Goal: Information Seeking & Learning: Check status

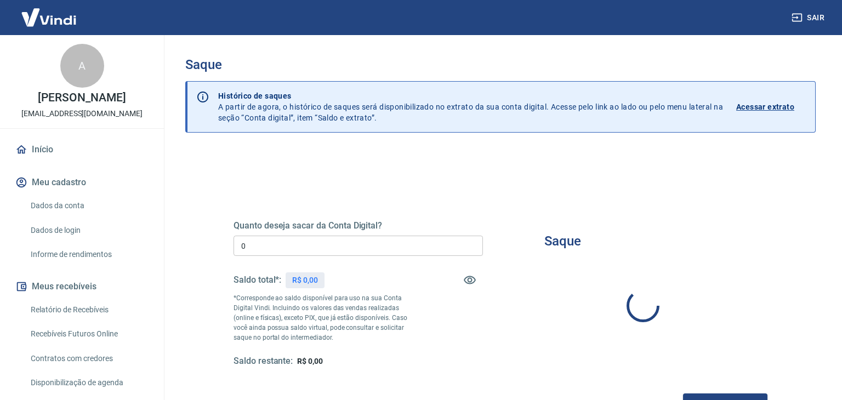
type input "R$ 0,00"
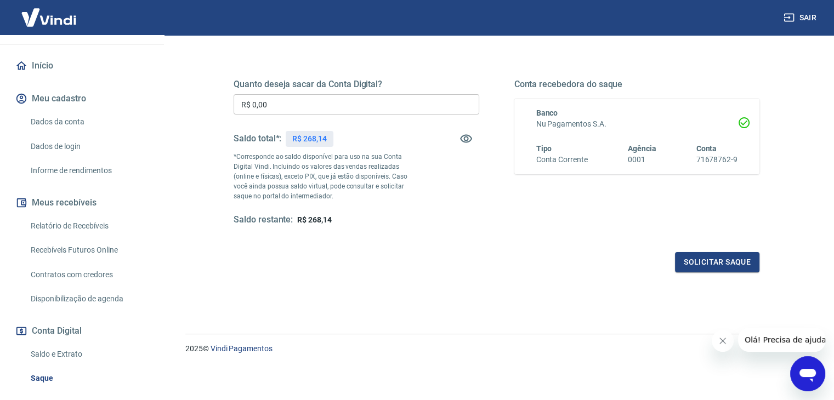
scroll to position [110, 0]
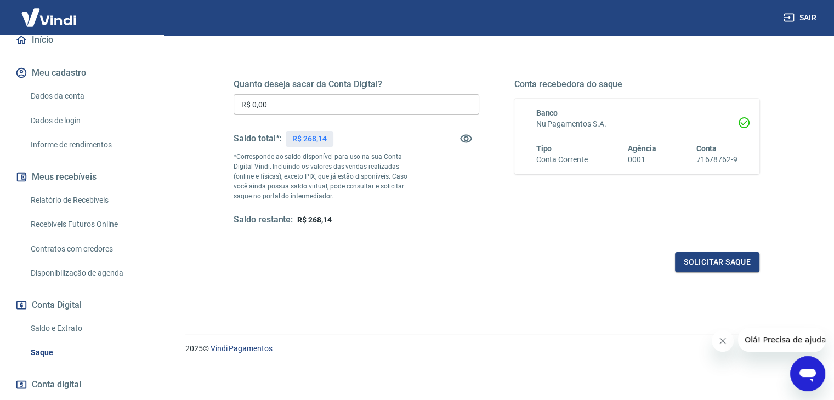
click at [73, 337] on link "Saldo e Extrato" at bounding box center [88, 328] width 124 height 22
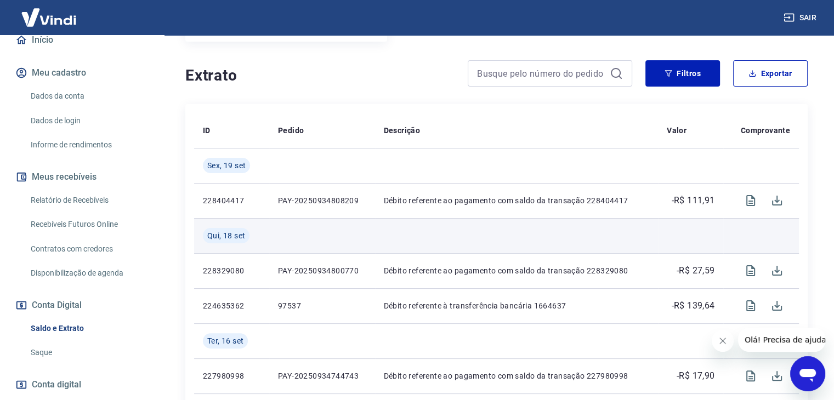
scroll to position [274, 0]
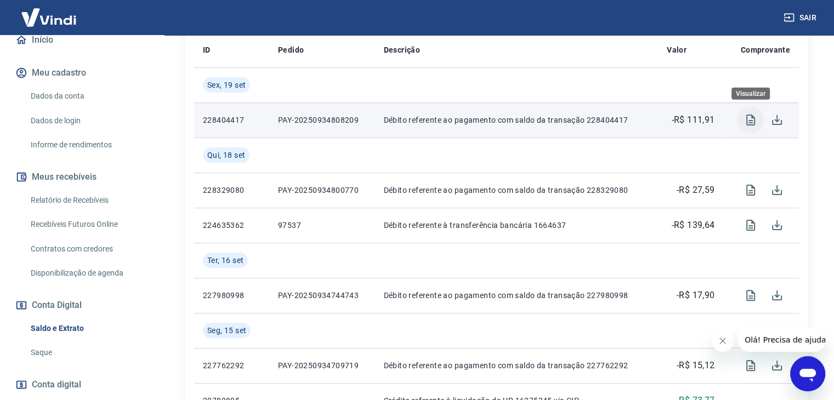
click at [750, 121] on icon "Visualizar" at bounding box center [750, 120] width 9 height 11
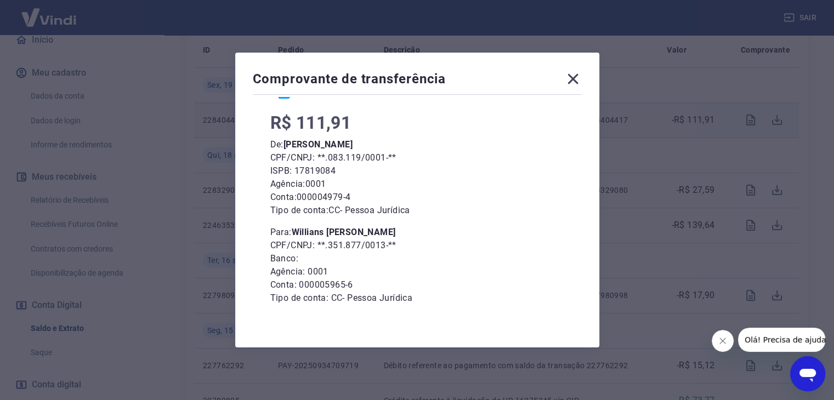
scroll to position [82, 0]
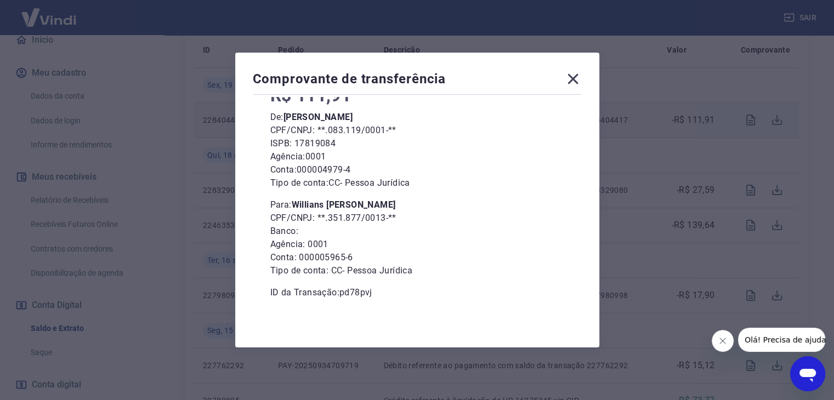
click at [577, 80] on icon at bounding box center [572, 79] width 10 height 10
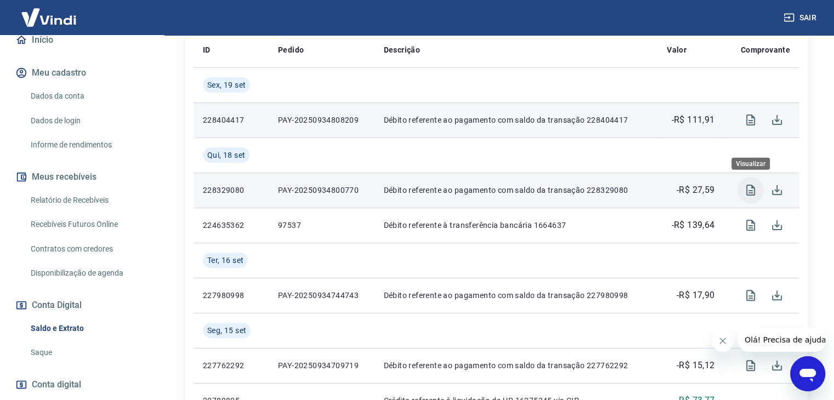
click at [753, 187] on icon "Visualizar" at bounding box center [750, 190] width 13 height 13
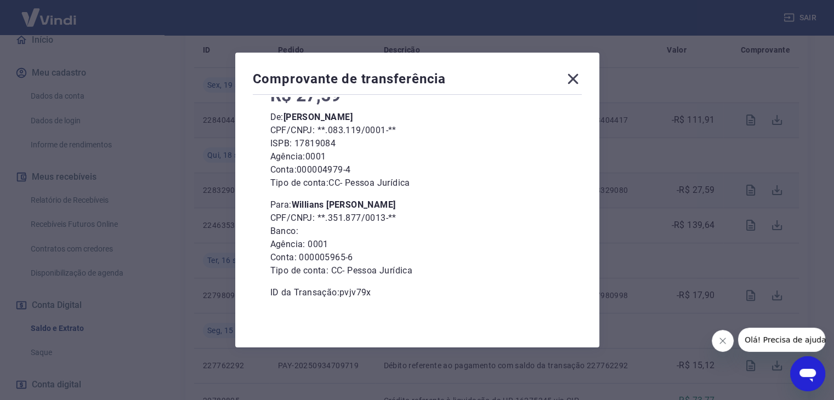
click at [579, 73] on icon at bounding box center [573, 79] width 18 height 18
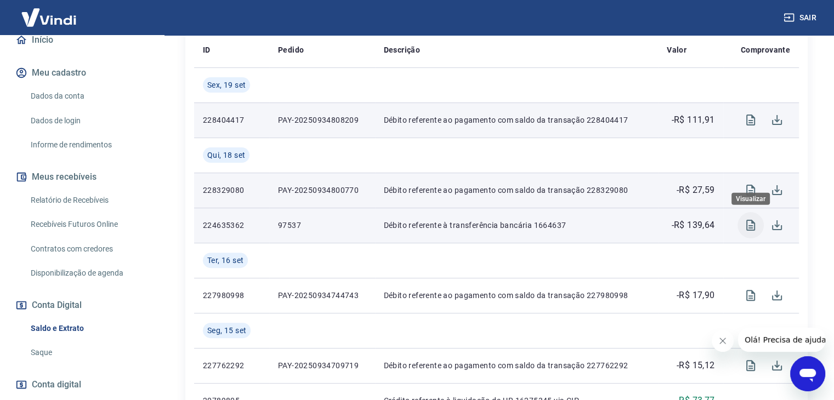
click at [751, 226] on icon "Visualizar" at bounding box center [750, 225] width 9 height 11
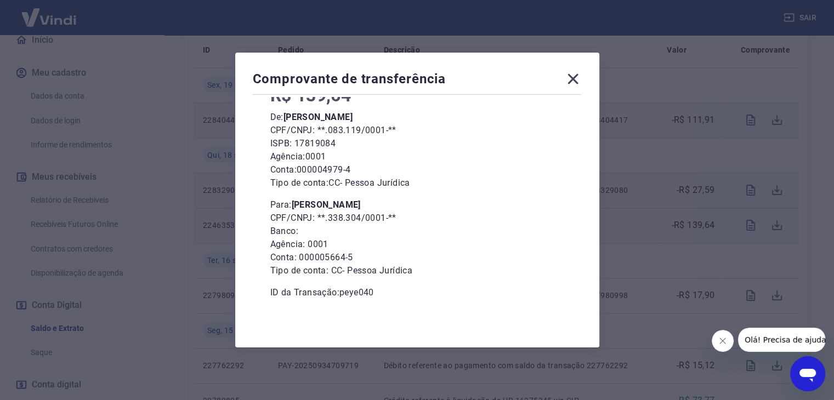
click at [573, 84] on icon at bounding box center [573, 79] width 18 height 18
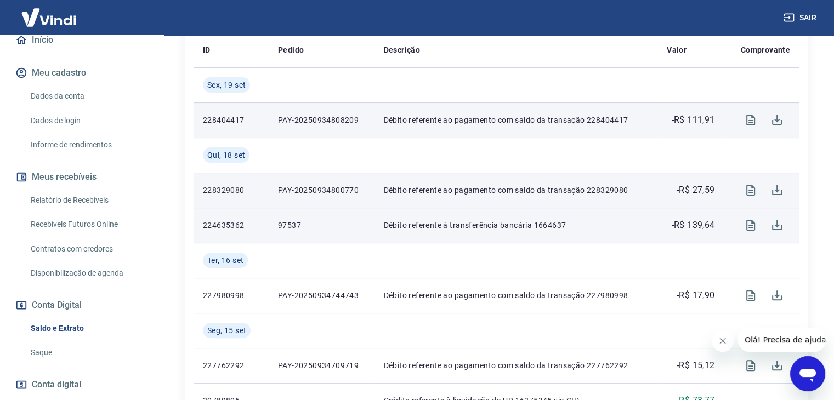
scroll to position [329, 0]
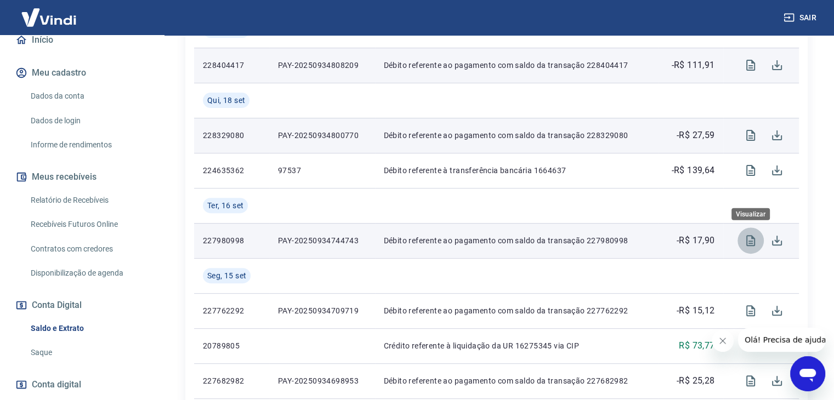
click at [755, 240] on icon "Visualizar" at bounding box center [750, 240] width 13 height 13
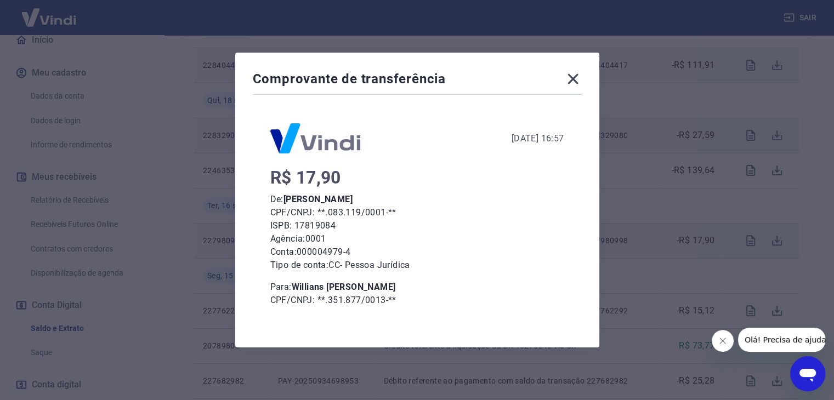
scroll to position [55, 0]
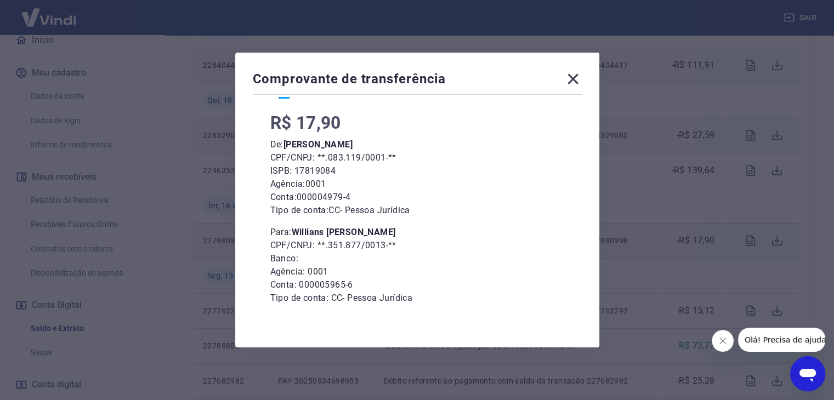
click at [577, 77] on icon at bounding box center [572, 79] width 10 height 10
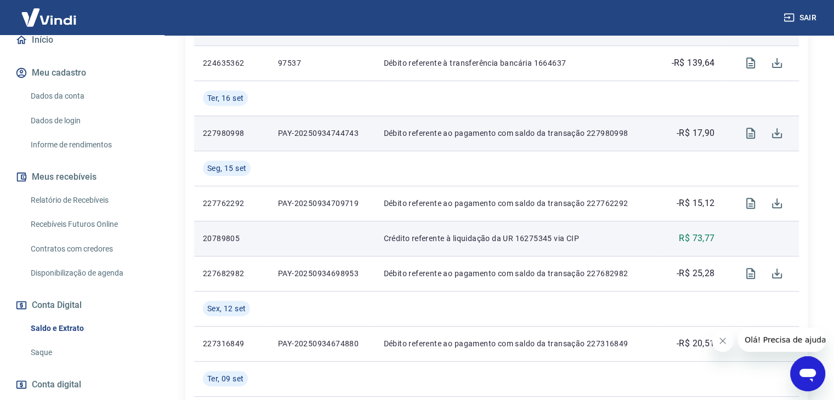
scroll to position [438, 0]
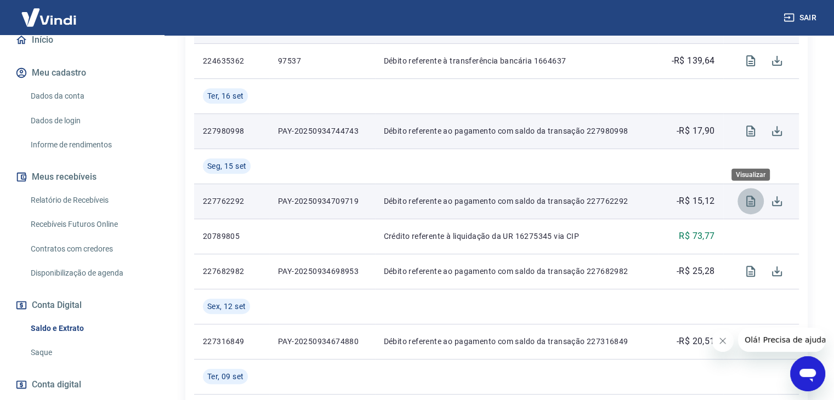
click at [750, 196] on icon "Visualizar" at bounding box center [750, 201] width 13 height 13
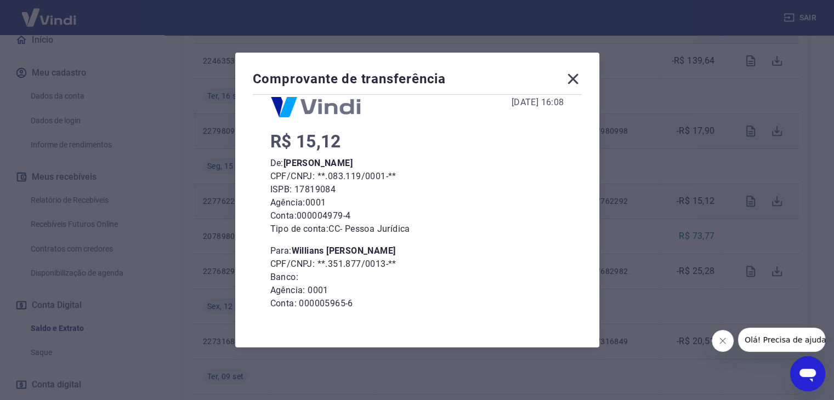
scroll to position [55, 0]
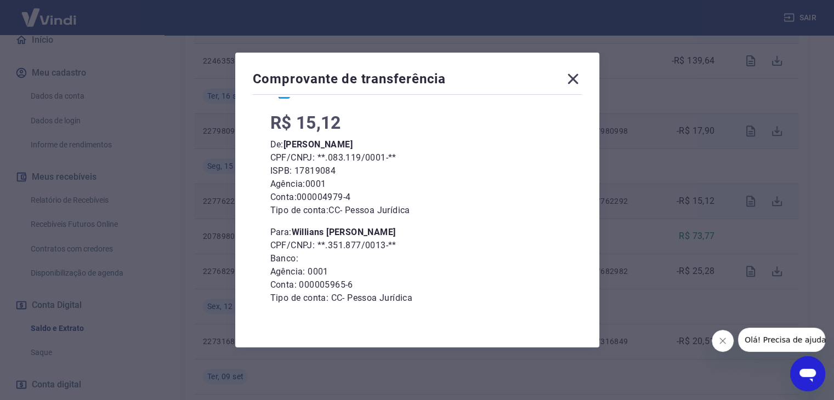
click at [582, 78] on icon at bounding box center [573, 79] width 18 height 18
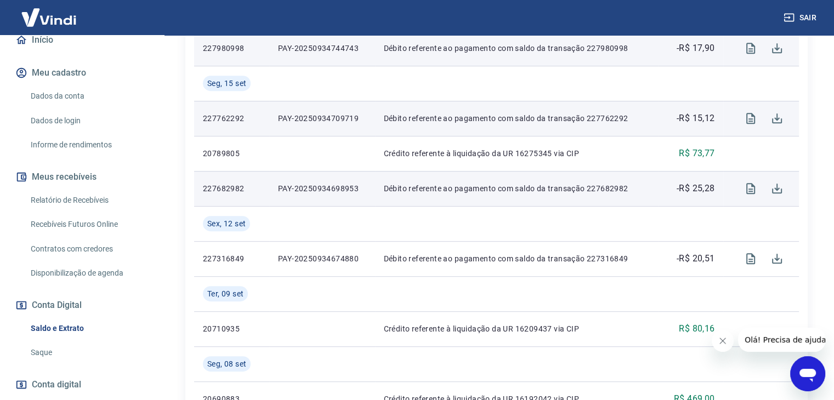
scroll to position [548, 0]
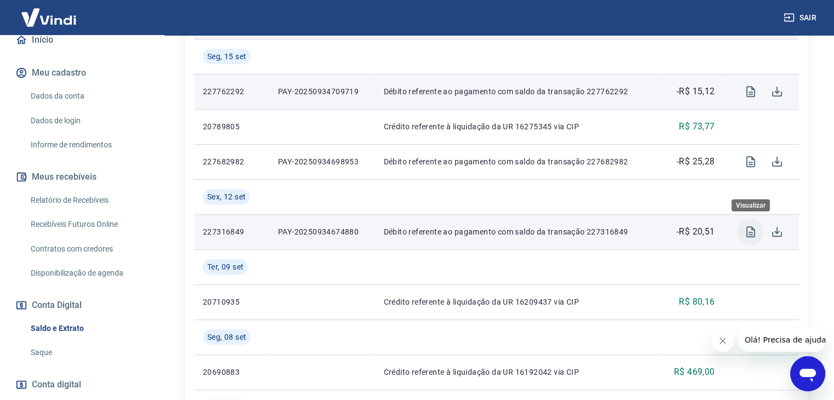
click at [745, 225] on button "Visualizar" at bounding box center [750, 232] width 26 height 26
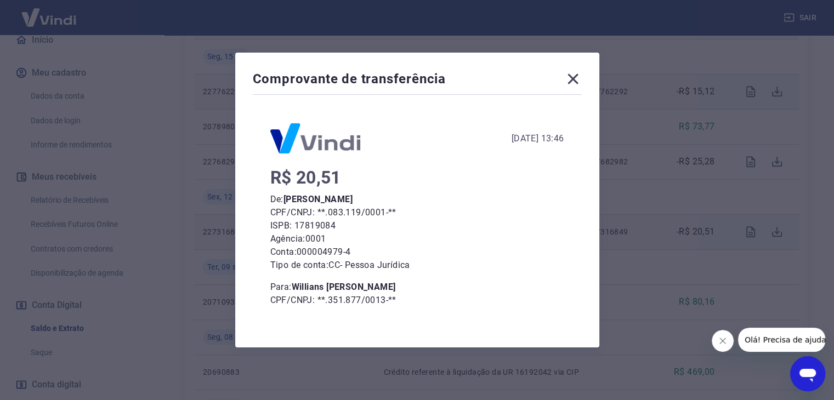
click at [578, 77] on icon at bounding box center [572, 79] width 10 height 10
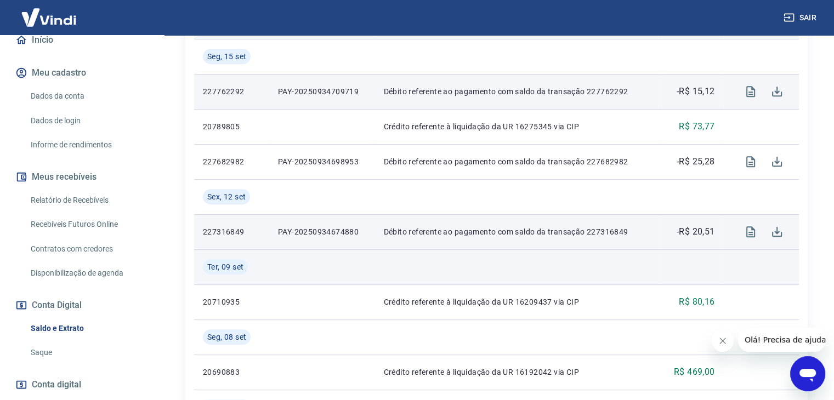
scroll to position [603, 0]
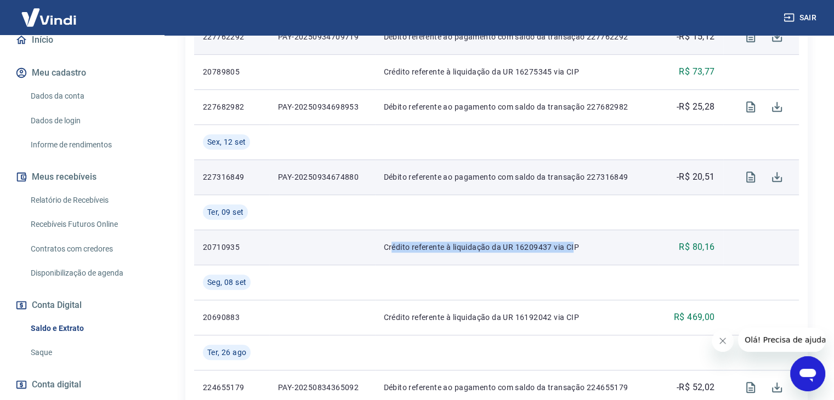
drag, startPoint x: 390, startPoint y: 242, endPoint x: 574, endPoint y: 243, distance: 184.2
click at [574, 243] on p "Crédito referente à liquidação da UR 16209437 via CIP" at bounding box center [516, 247] width 265 height 11
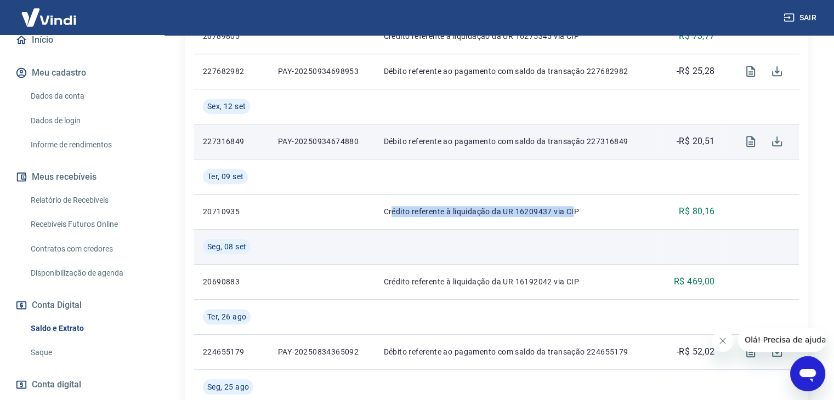
scroll to position [658, 0]
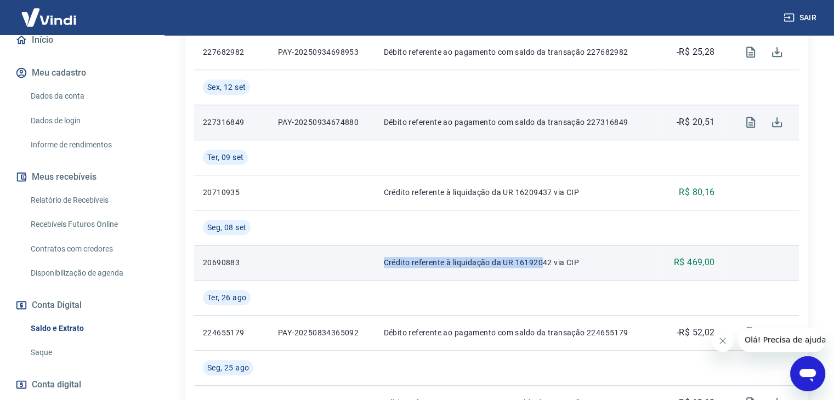
drag, startPoint x: 374, startPoint y: 266, endPoint x: 543, endPoint y: 262, distance: 169.4
click at [543, 262] on td "Crédito referente à liquidação da UR 16192042 via CIP" at bounding box center [516, 262] width 283 height 35
click at [732, 263] on td at bounding box center [761, 262] width 76 height 35
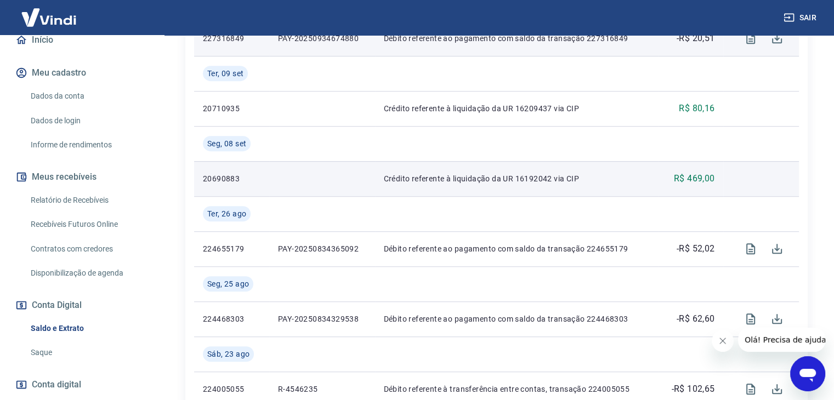
scroll to position [767, 0]
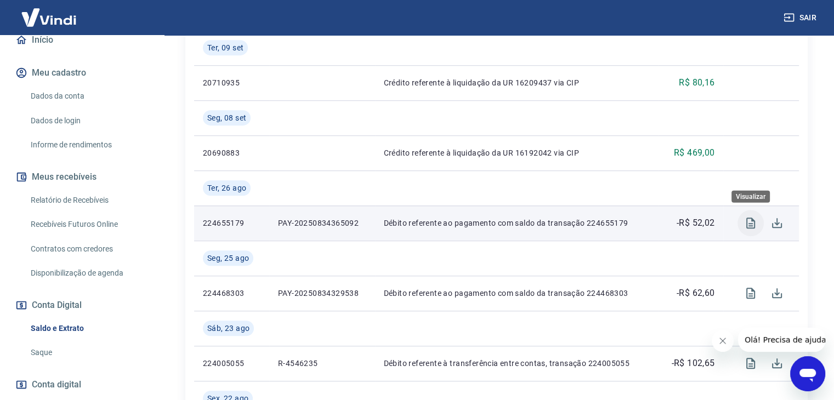
click at [753, 221] on icon "Visualizar" at bounding box center [750, 223] width 9 height 11
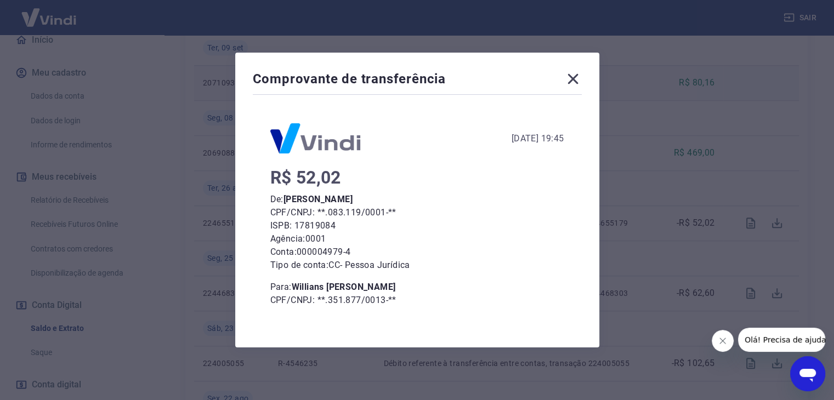
drag, startPoint x: 580, startPoint y: 87, endPoint x: 575, endPoint y: 82, distance: 6.6
click at [579, 86] on icon at bounding box center [573, 79] width 18 height 18
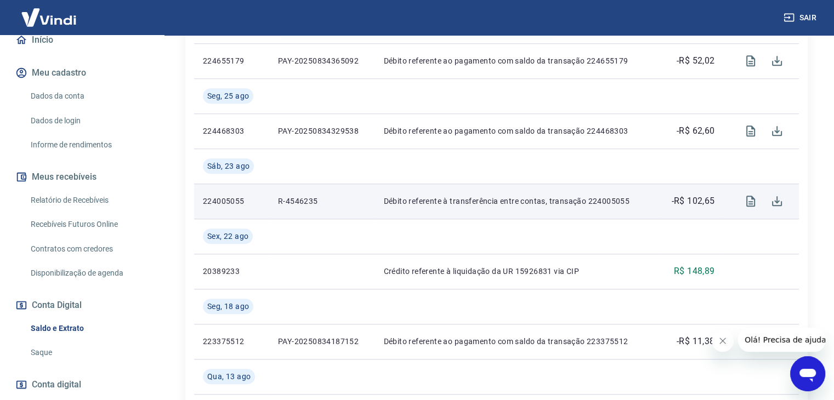
scroll to position [932, 0]
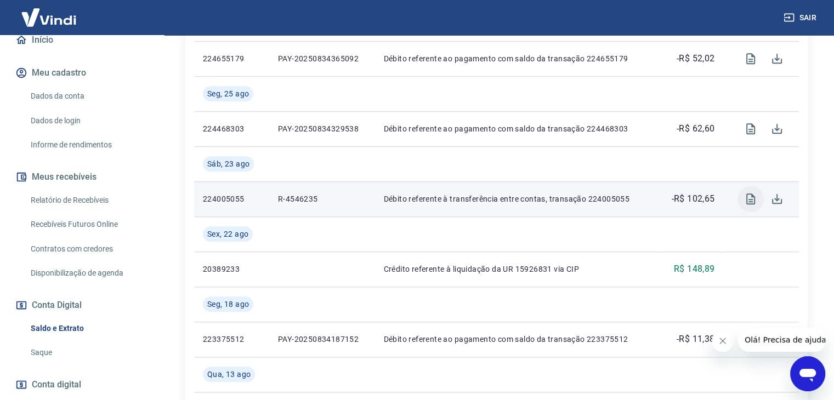
click at [751, 200] on icon "Visualizar" at bounding box center [750, 198] width 9 height 11
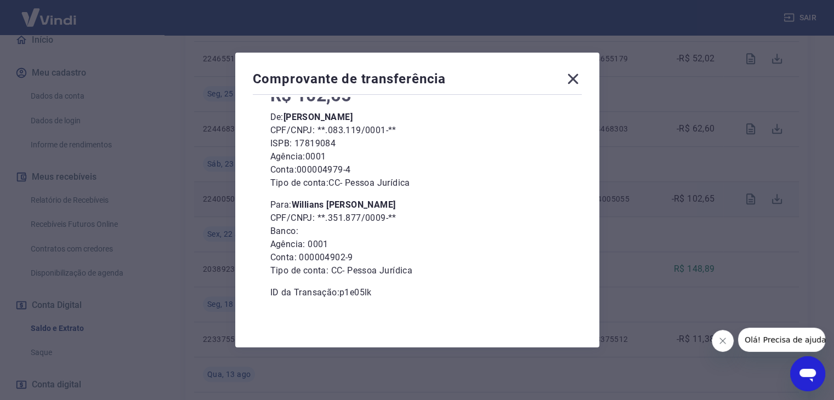
scroll to position [987, 0]
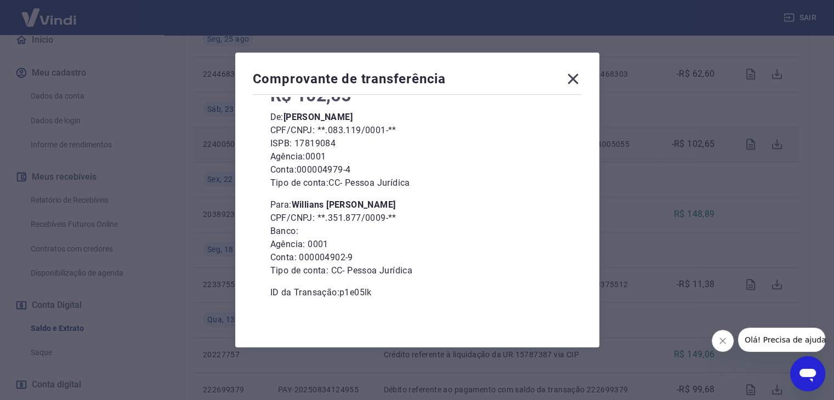
click at [572, 80] on icon at bounding box center [573, 79] width 18 height 18
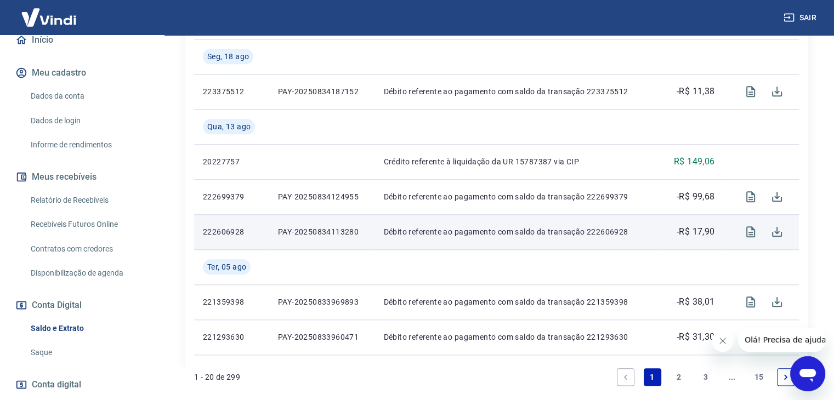
scroll to position [1206, 0]
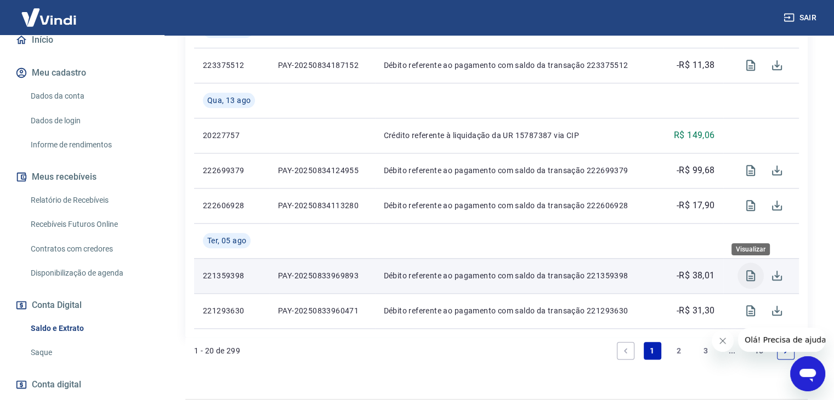
click at [751, 270] on icon "Visualizar" at bounding box center [750, 275] width 13 height 13
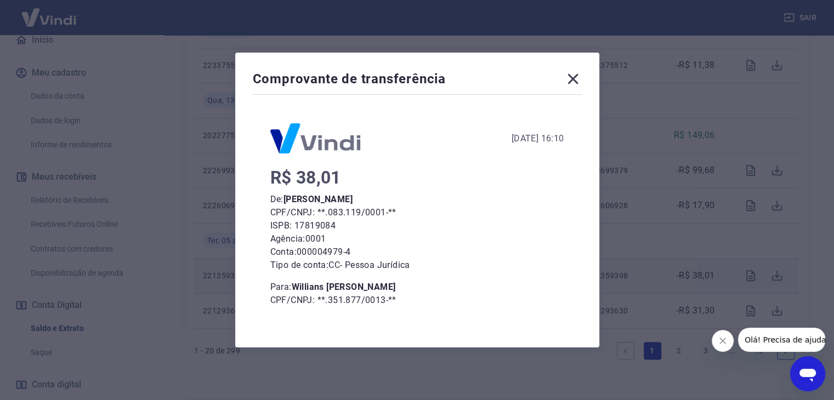
drag, startPoint x: 301, startPoint y: 287, endPoint x: 407, endPoint y: 283, distance: 105.8
click at [396, 283] on b "Willians Cristiano Marques" at bounding box center [344, 287] width 104 height 10
click at [381, 289] on b "Willians Cristiano Marques" at bounding box center [344, 287] width 104 height 10
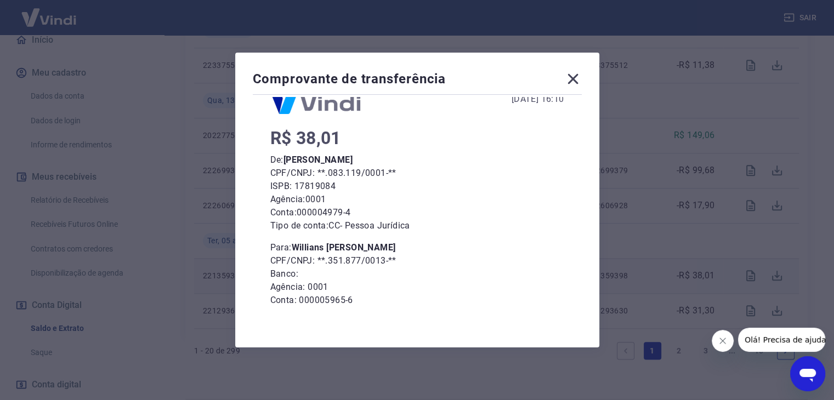
scroll to position [82, 0]
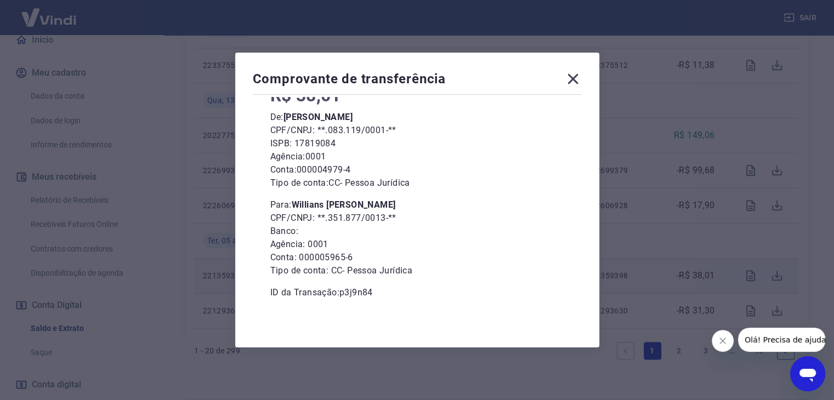
click at [355, 280] on div "R$ 38,01 De: Amadeu Ferreira Chagas Junior CPF/CNPJ: **.083.119/0001-** ISPB: 1…" at bounding box center [417, 194] width 294 height 210
drag, startPoint x: 300, startPoint y: 200, endPoint x: 420, endPoint y: 200, distance: 120.0
click at [420, 200] on p "Para: Willians Cristiano Marques" at bounding box center [417, 204] width 294 height 13
copy b "Willians Cristiano Marques"
click at [572, 80] on icon at bounding box center [573, 79] width 18 height 18
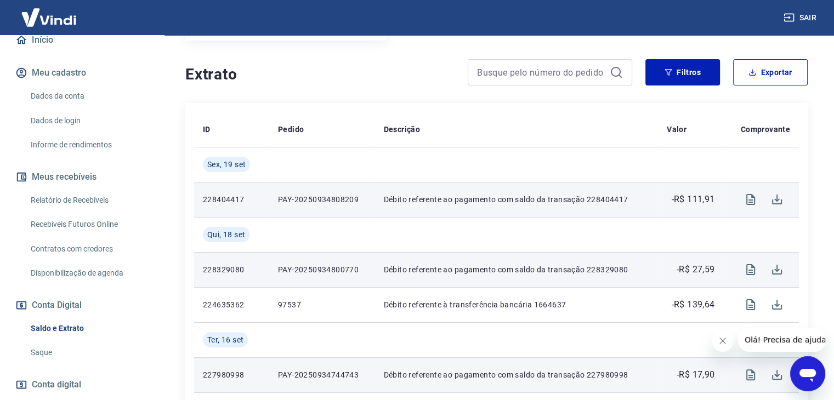
scroll to position [219, 0]
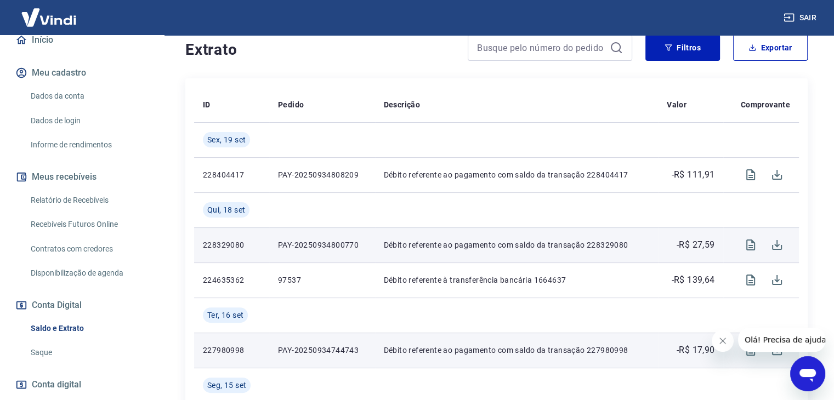
click at [617, 246] on p "Débito referente ao pagamento com saldo da transação 228329080" at bounding box center [516, 245] width 265 height 11
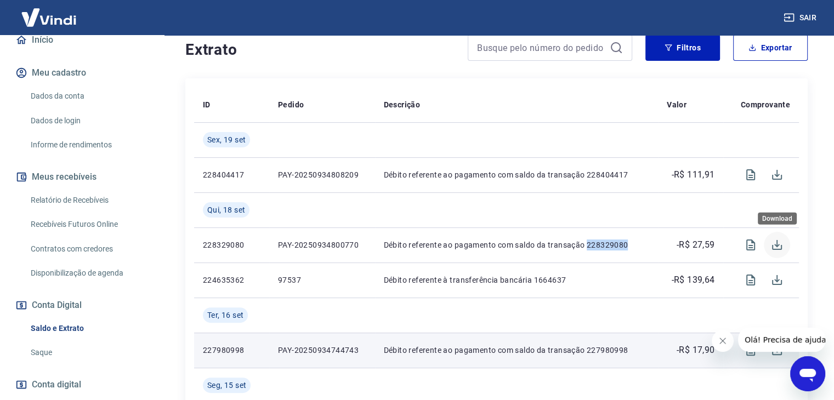
click at [773, 243] on icon "Download" at bounding box center [776, 244] width 13 height 13
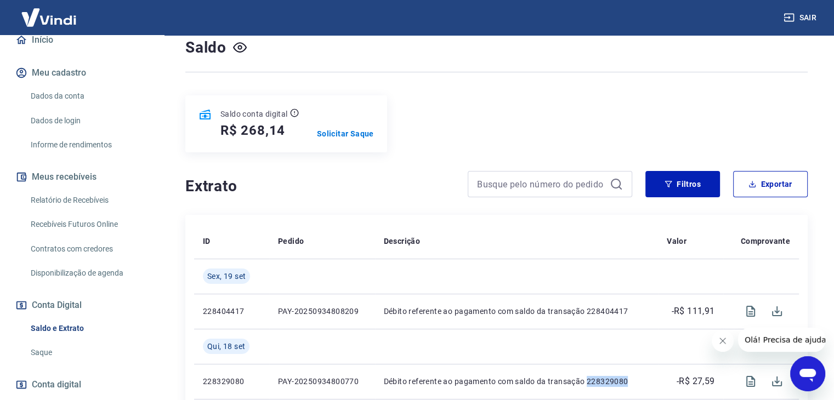
scroll to position [110, 0]
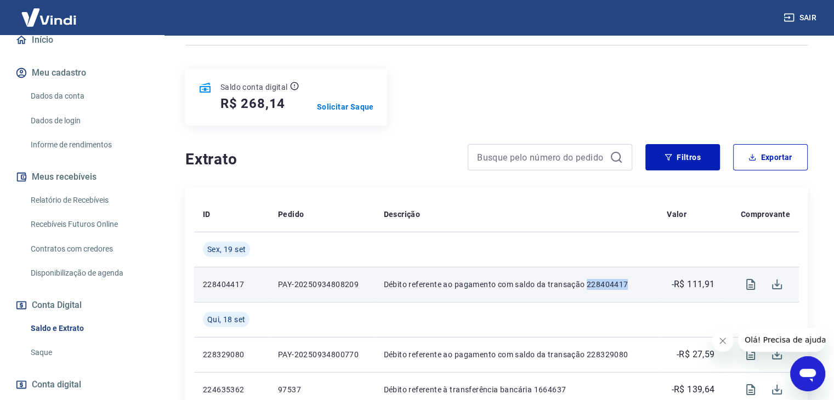
drag, startPoint x: 585, startPoint y: 283, endPoint x: 627, endPoint y: 283, distance: 42.2
click at [627, 283] on p "Débito referente ao pagamento com saldo da transação 228404417" at bounding box center [516, 284] width 265 height 11
copy p "228404417"
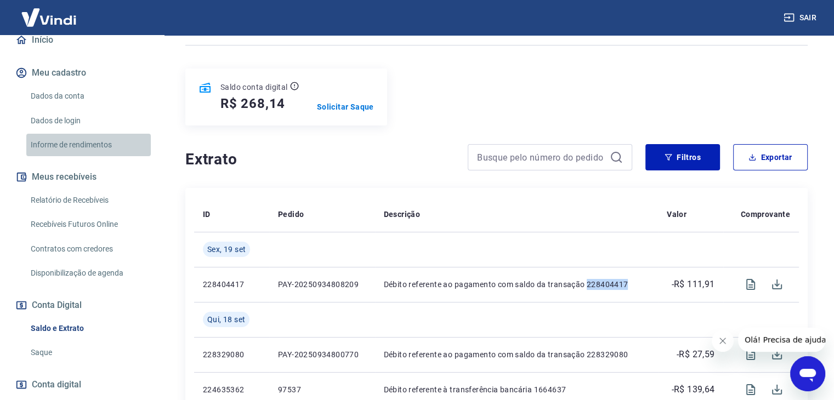
click at [94, 155] on link "Informe de rendimentos" at bounding box center [88, 145] width 124 height 22
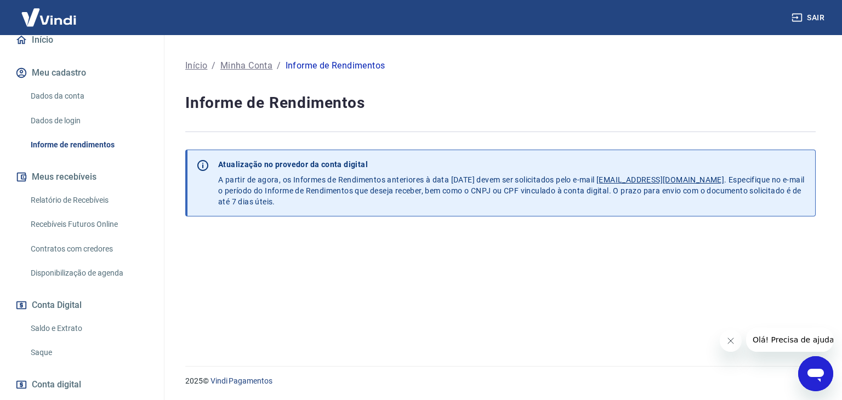
click at [62, 339] on link "Saldo e Extrato" at bounding box center [88, 328] width 124 height 22
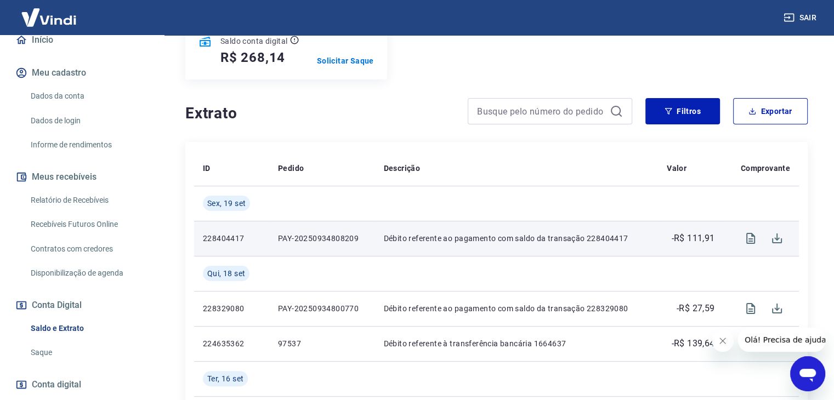
scroll to position [164, 0]
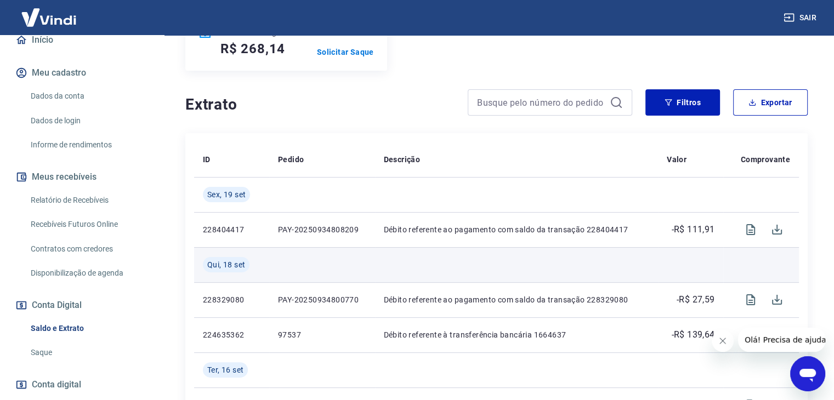
click at [210, 266] on span "Qui, 18 set" at bounding box center [226, 264] width 38 height 11
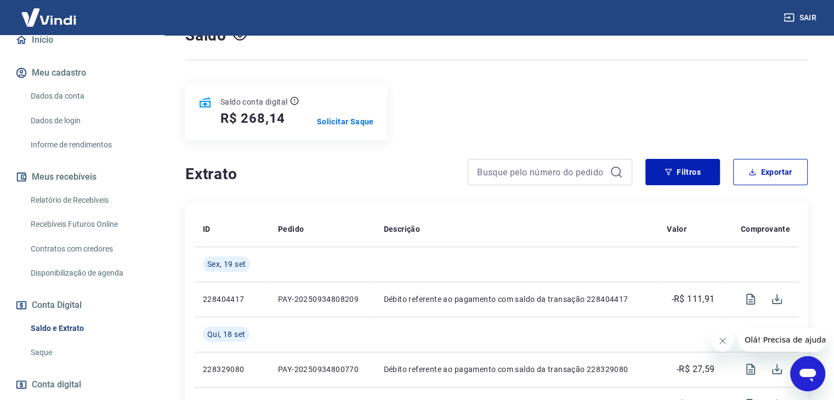
scroll to position [0, 0]
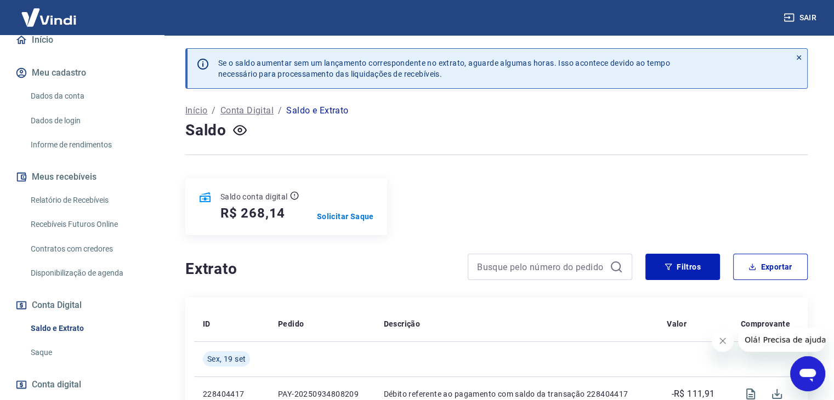
click at [797, 57] on icon at bounding box center [799, 58] width 8 height 8
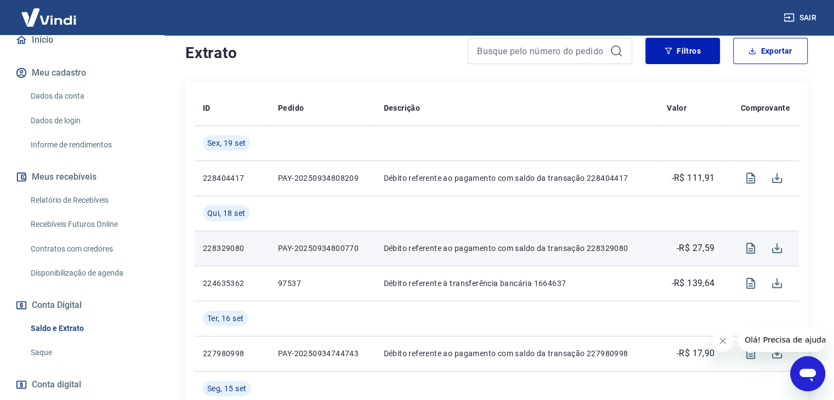
scroll to position [219, 0]
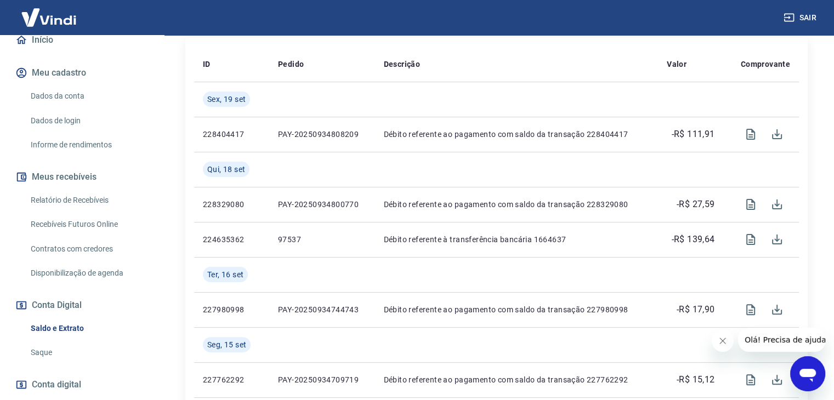
click at [722, 341] on icon "Fechar mensagem da empresa" at bounding box center [722, 340] width 5 height 5
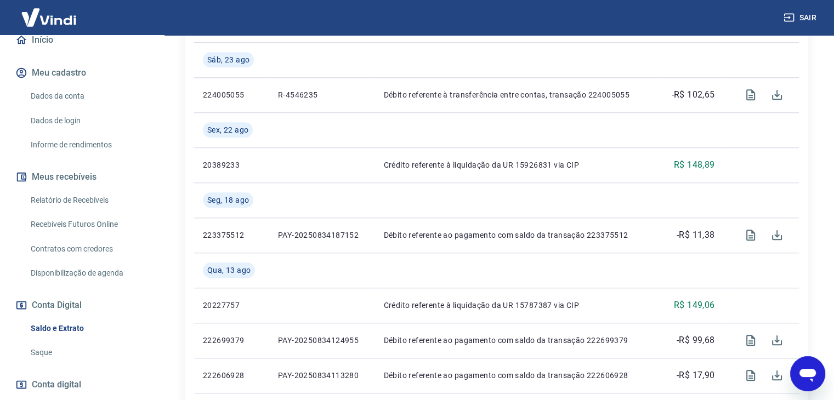
scroll to position [1198, 0]
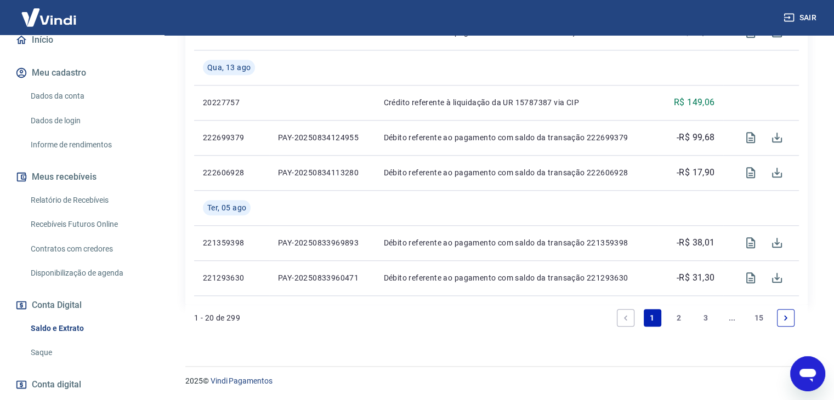
click at [691, 312] on li "2" at bounding box center [678, 318] width 26 height 26
click at [679, 323] on link "2" at bounding box center [679, 318] width 18 height 18
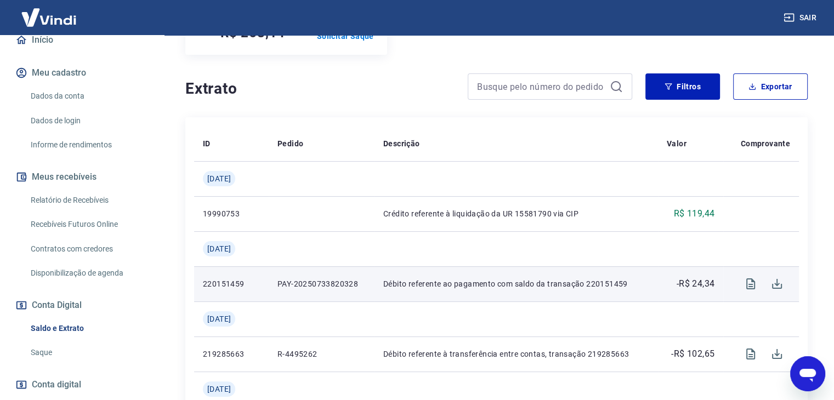
scroll to position [164, 0]
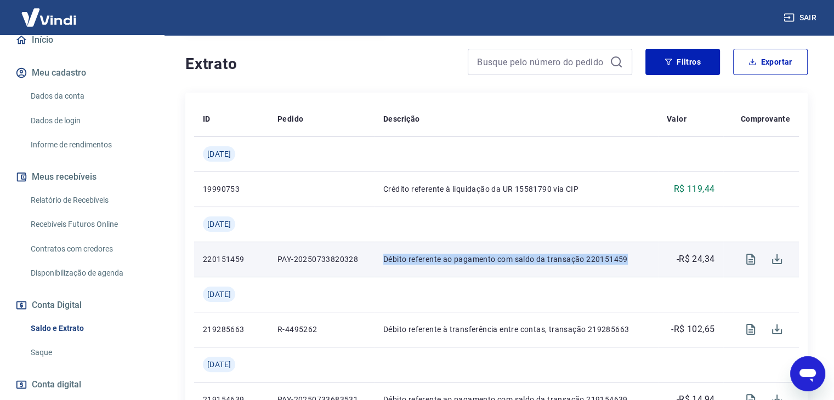
drag, startPoint x: 381, startPoint y: 259, endPoint x: 706, endPoint y: 255, distance: 324.5
click at [651, 255] on td "Débito referente ao pagamento com saldo da transação 220151459" at bounding box center [515, 259] width 283 height 35
click at [745, 256] on icon "Visualizar" at bounding box center [750, 259] width 13 height 13
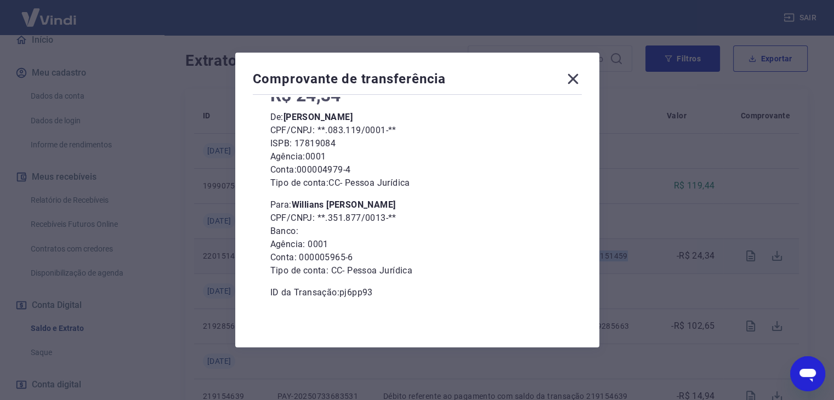
scroll to position [219, 0]
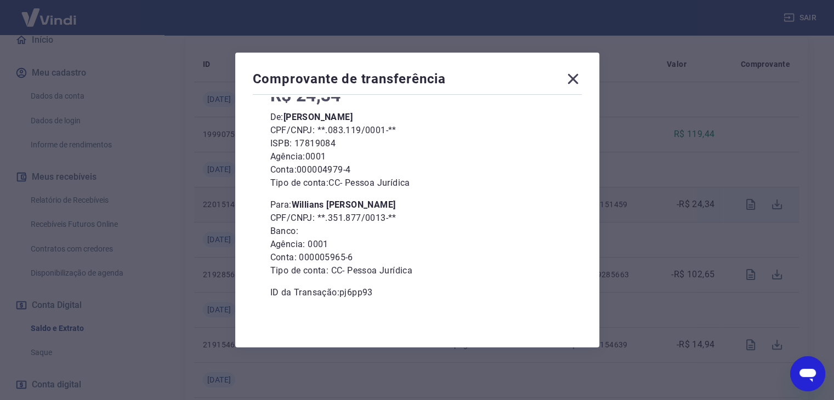
click at [716, 183] on div "Comprovante de transferência 28 de Julho de 2025, 16:53 R$ 24,34 De: Amadeu Fer…" at bounding box center [417, 200] width 834 height 400
click at [575, 77] on icon at bounding box center [572, 79] width 10 height 10
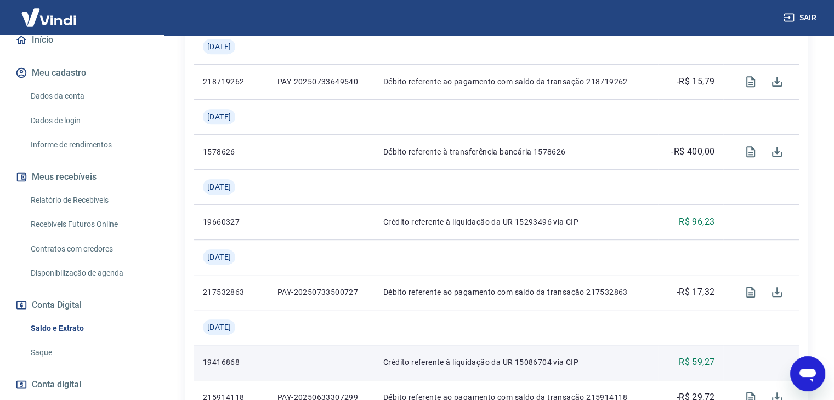
scroll to position [658, 0]
